Goal: Entertainment & Leisure: Consume media (video, audio)

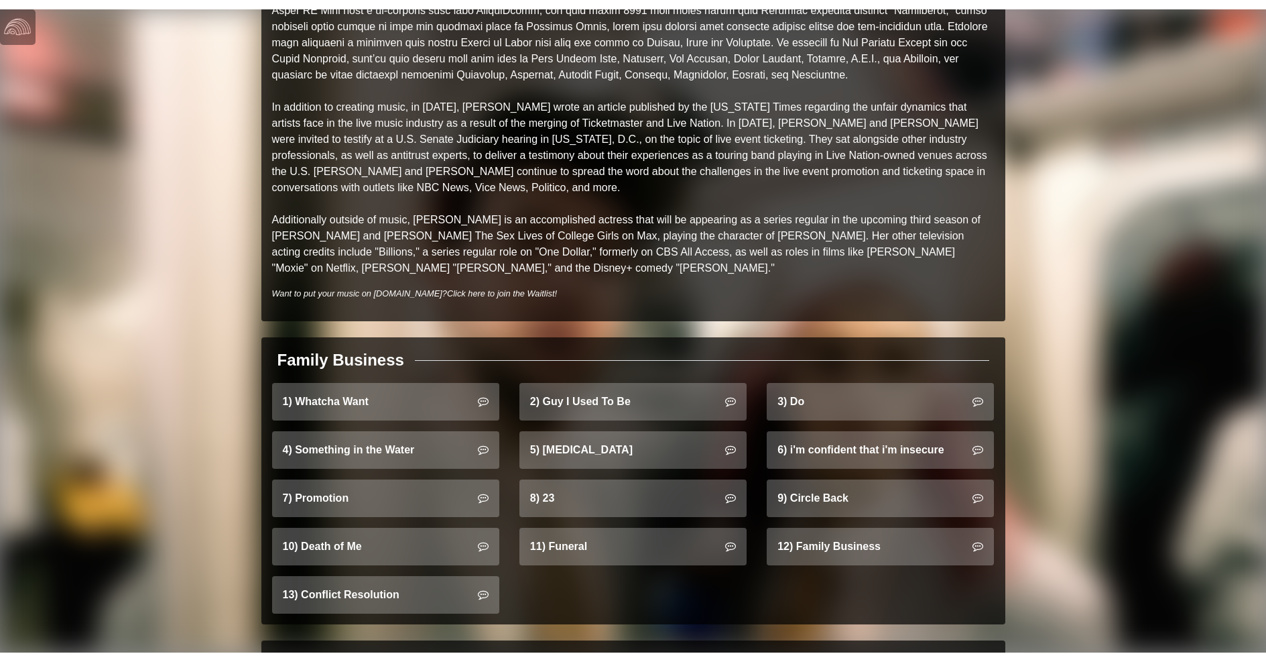
scroll to position [838, 0]
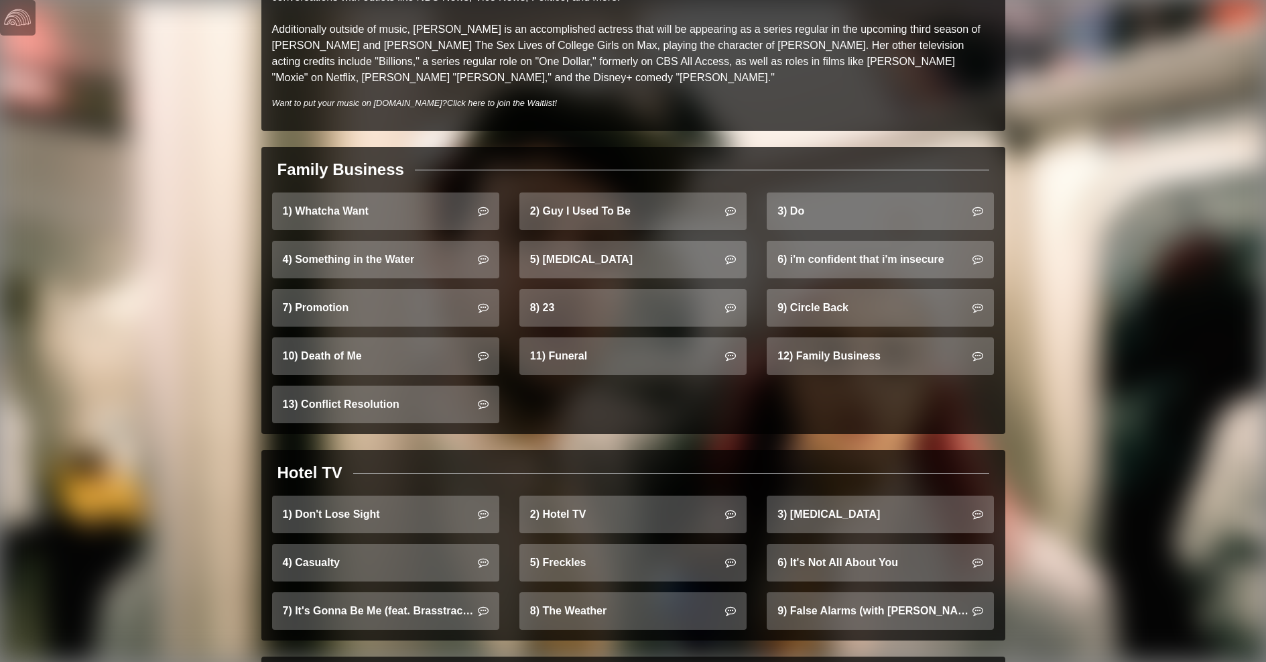
scroll to position [750, 0]
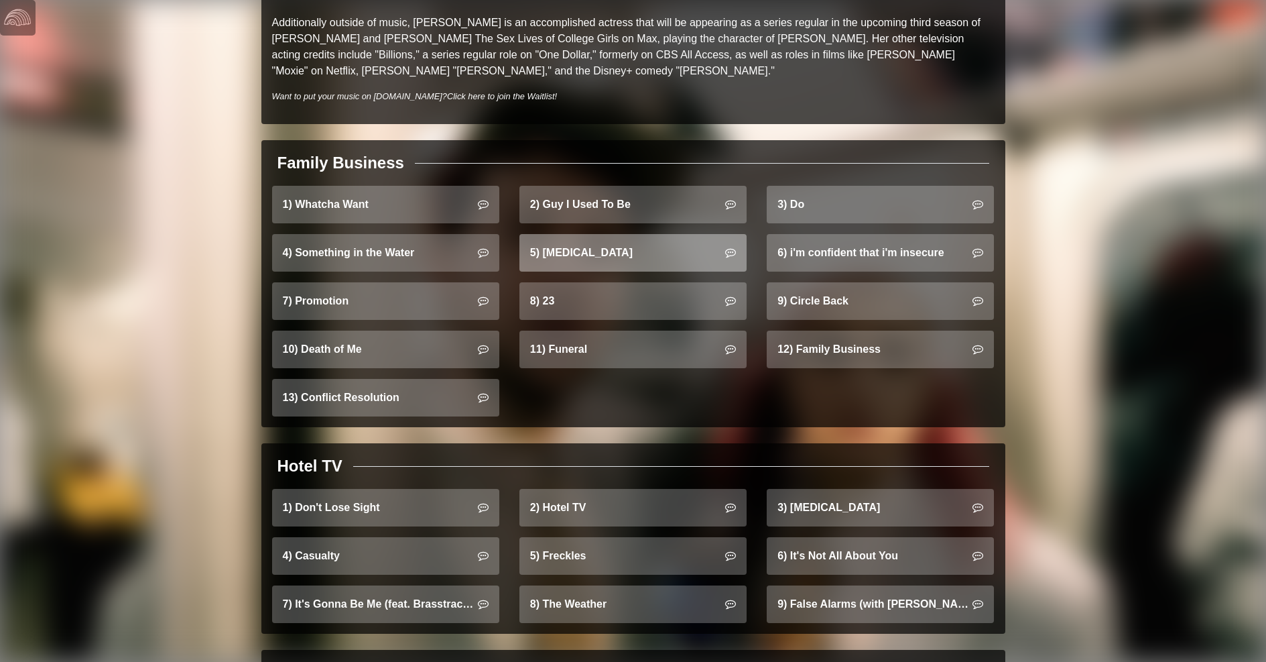
click at [599, 237] on link "5) [MEDICAL_DATA]" at bounding box center [633, 253] width 227 height 38
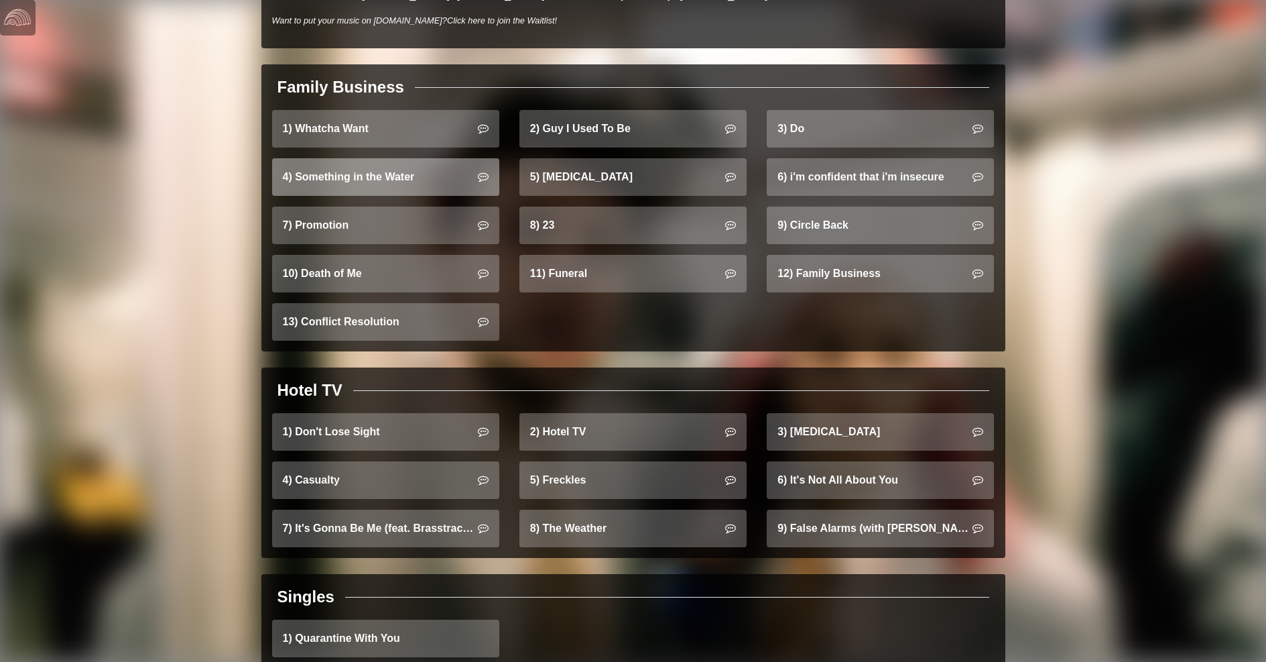
scroll to position [832, 0]
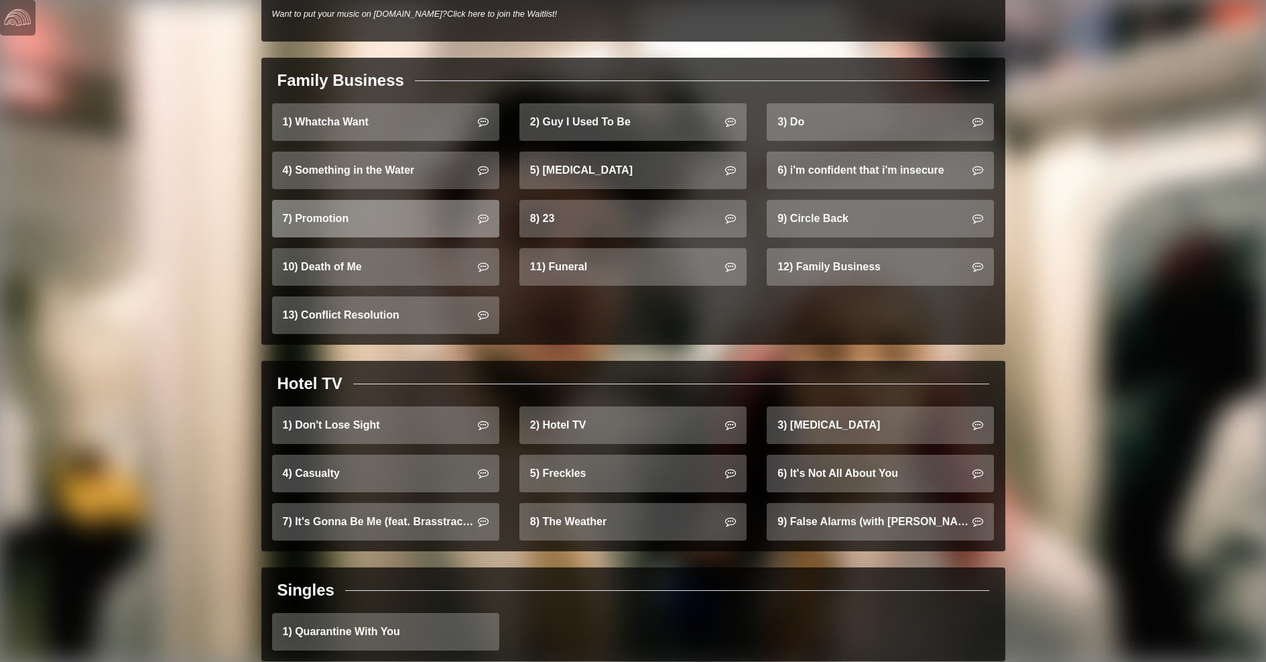
click at [357, 200] on link "7) Promotion" at bounding box center [385, 219] width 227 height 38
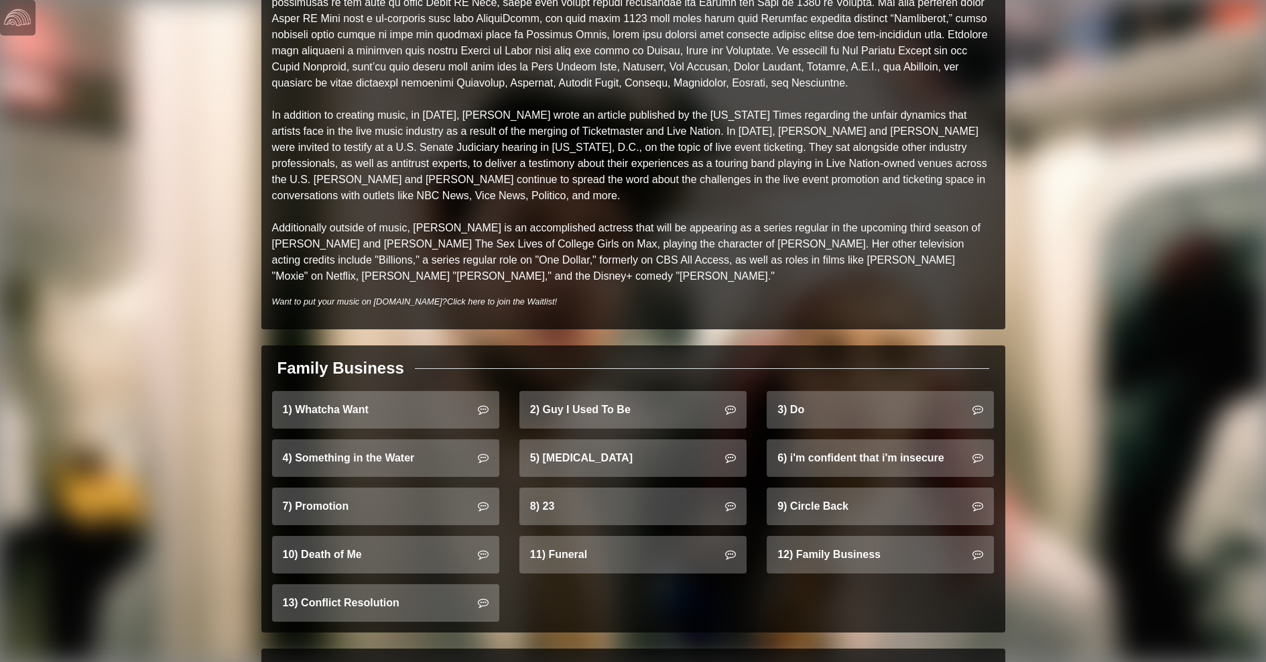
scroll to position [565, 0]
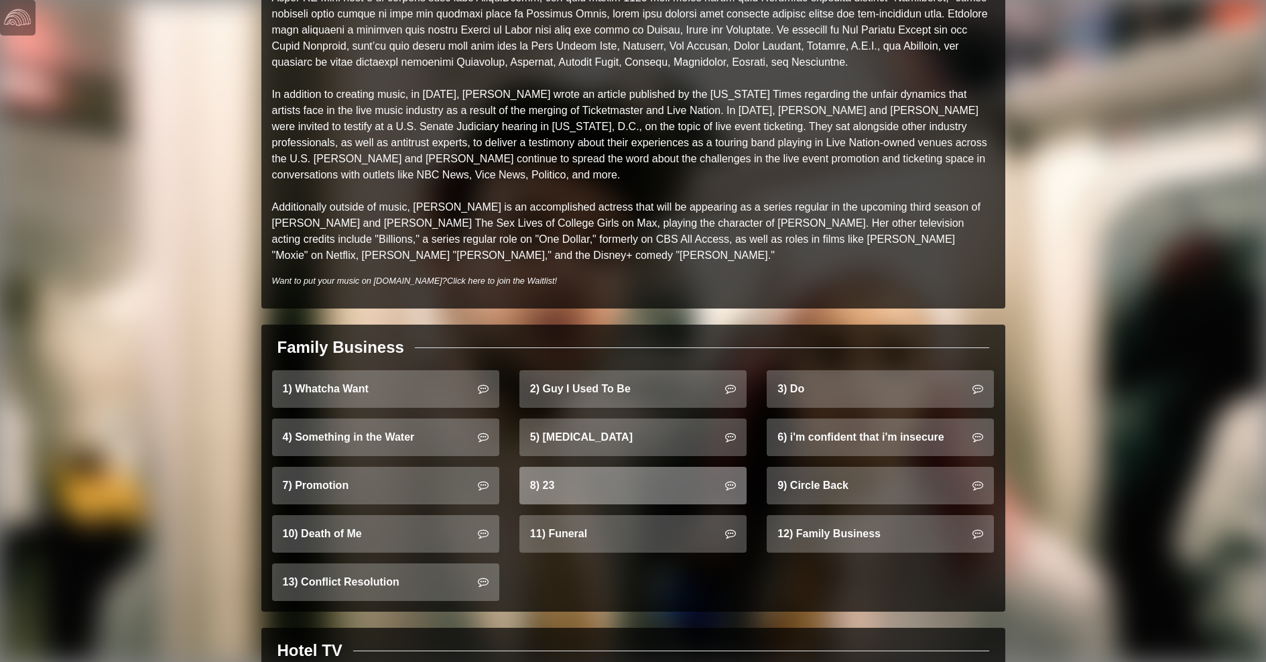
click at [540, 467] on link "8) 23" at bounding box center [633, 486] width 227 height 38
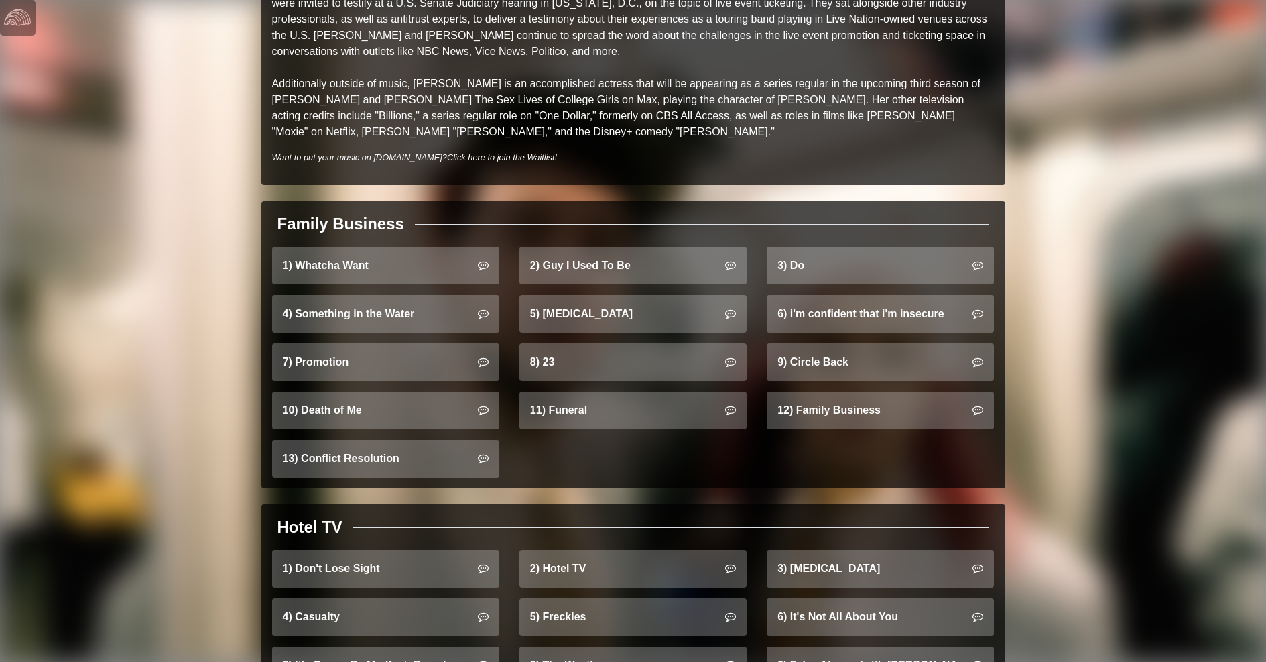
scroll to position [689, 0]
click at [591, 300] on link "5) [MEDICAL_DATA]" at bounding box center [633, 313] width 227 height 38
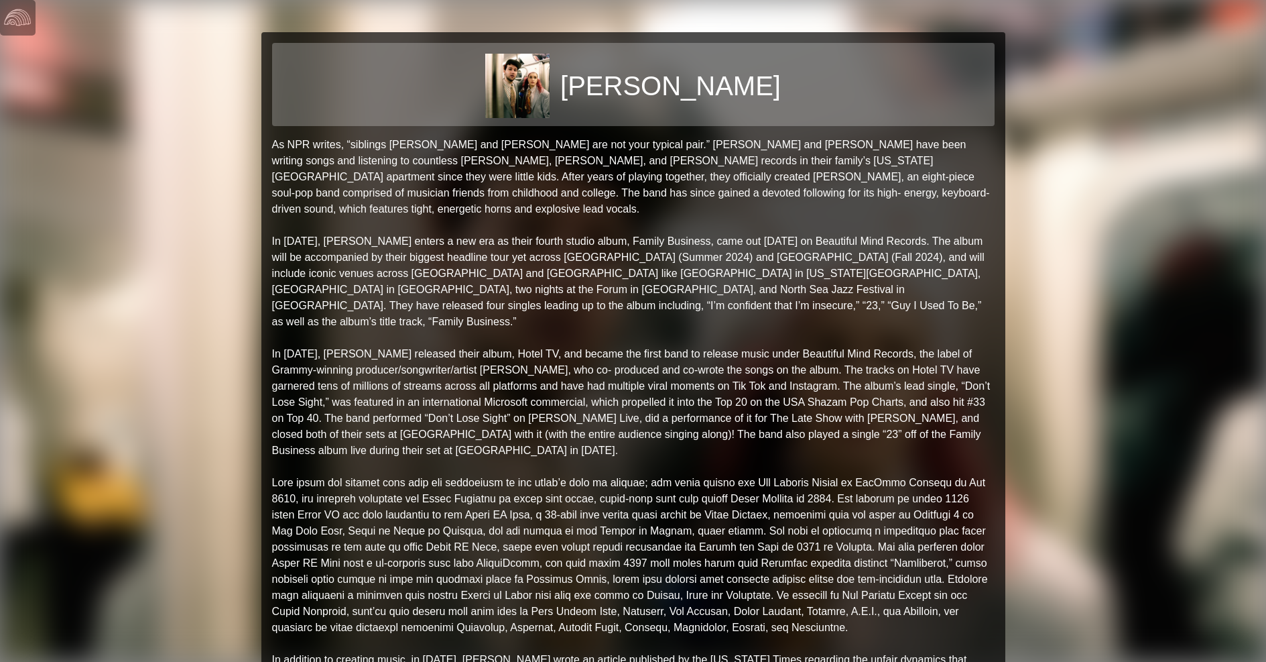
scroll to position [760, 0]
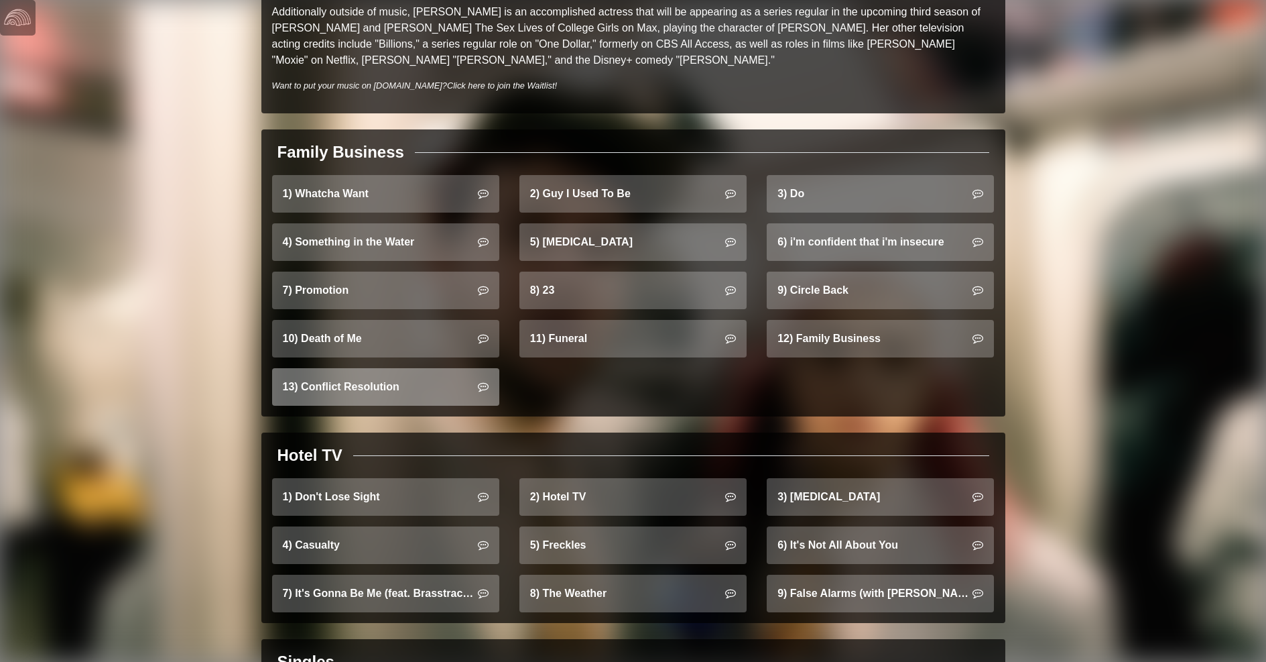
click at [363, 368] on link "13) Conflict Resolution" at bounding box center [385, 387] width 227 height 38
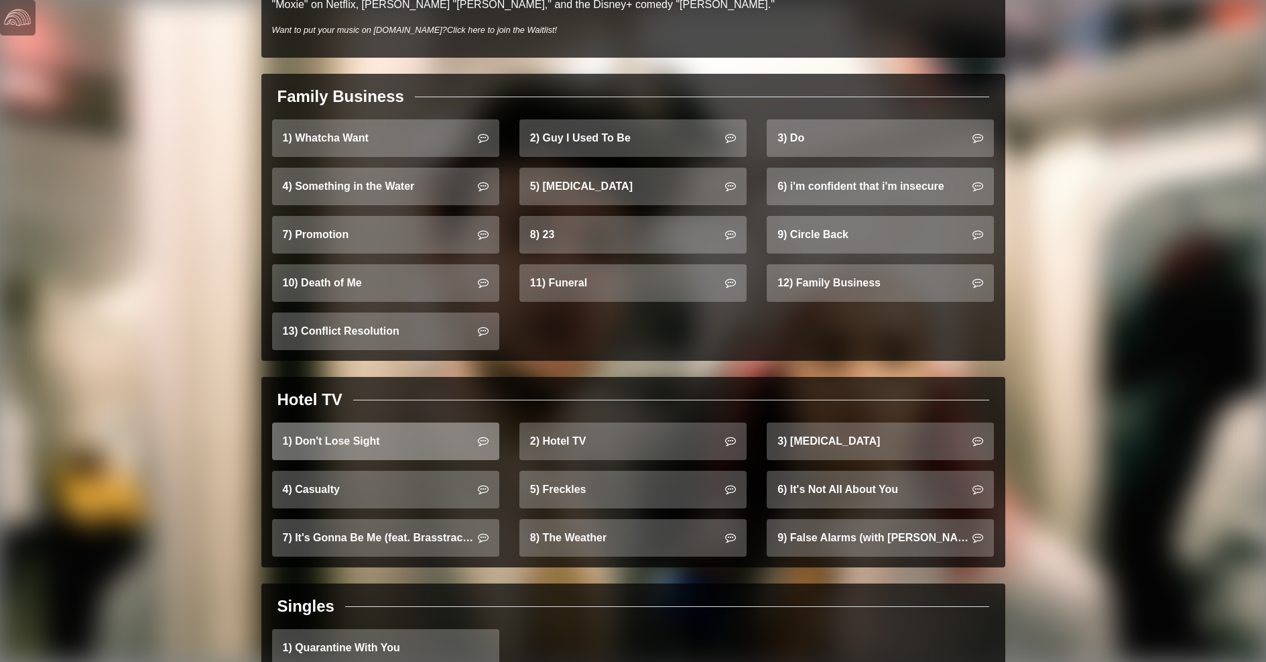
scroll to position [815, 0]
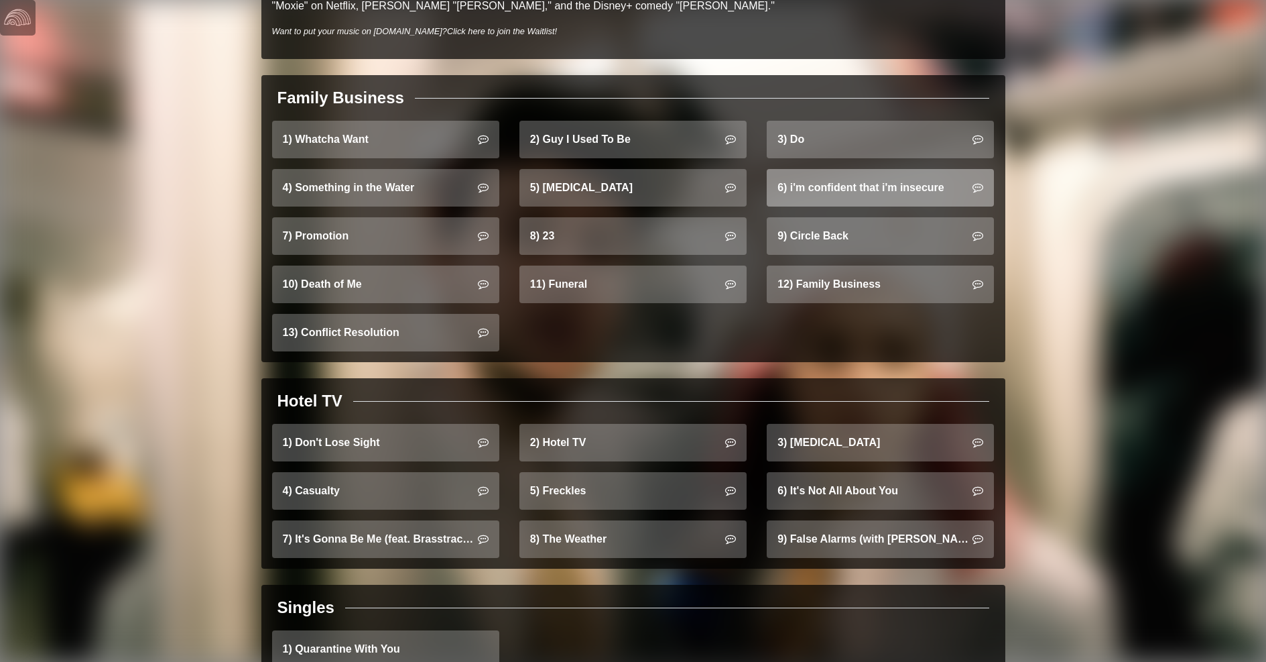
click at [875, 174] on link "6) i'm confident that i'm insecure" at bounding box center [880, 188] width 227 height 38
